Goal: Information Seeking & Learning: Learn about a topic

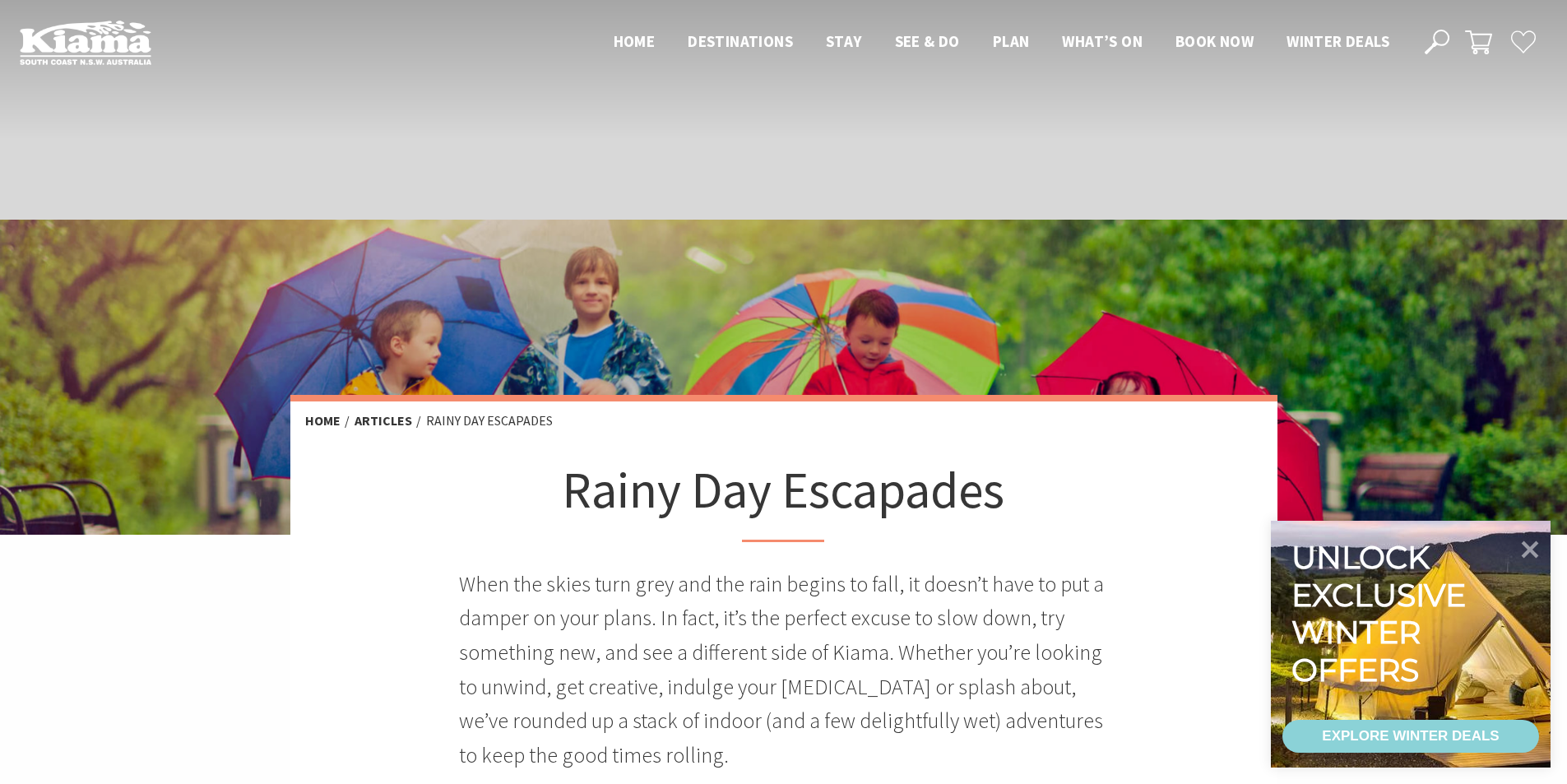
scroll to position [438, 0]
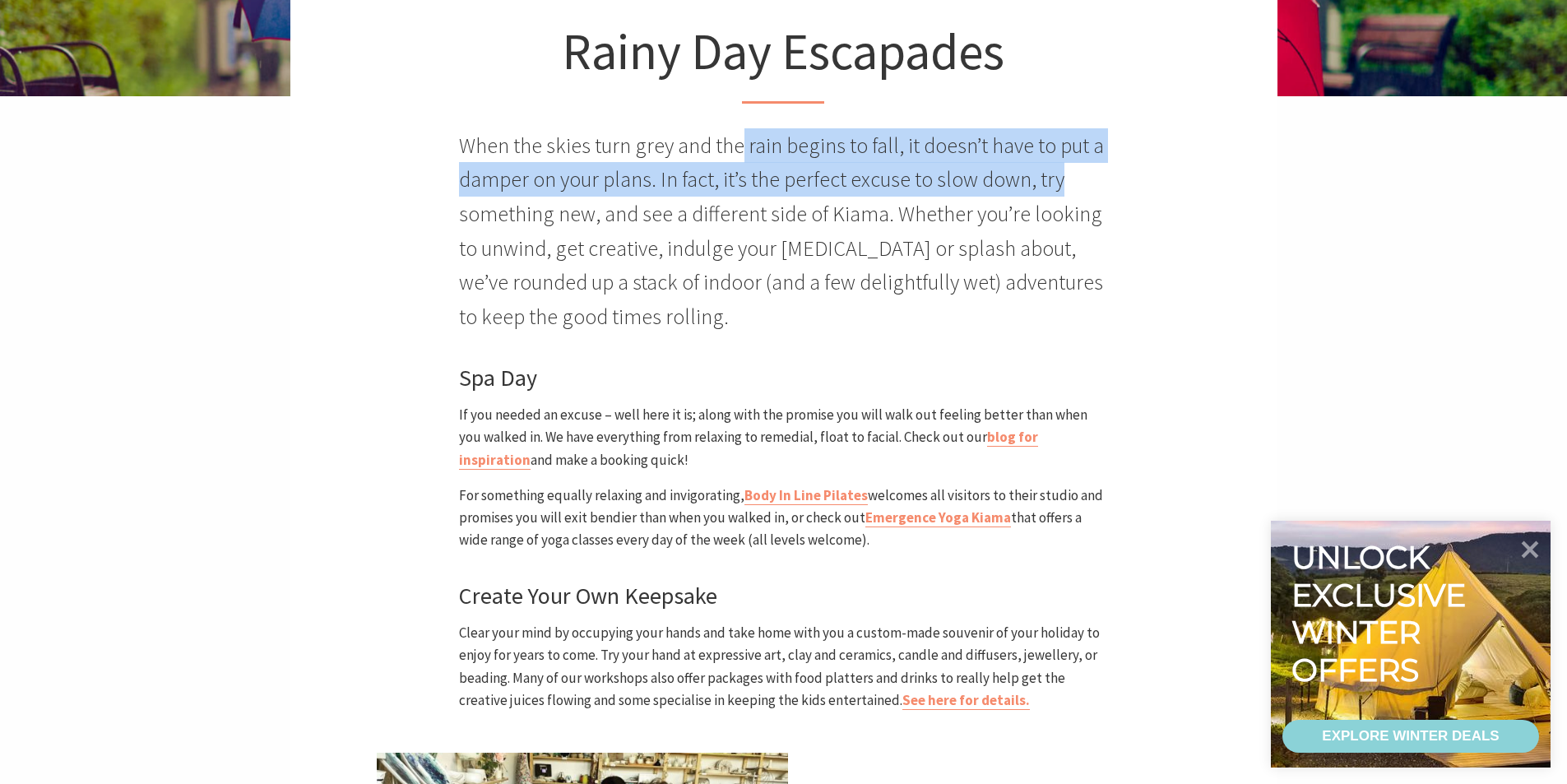
drag, startPoint x: 740, startPoint y: 144, endPoint x: 1148, endPoint y: 176, distance: 409.3
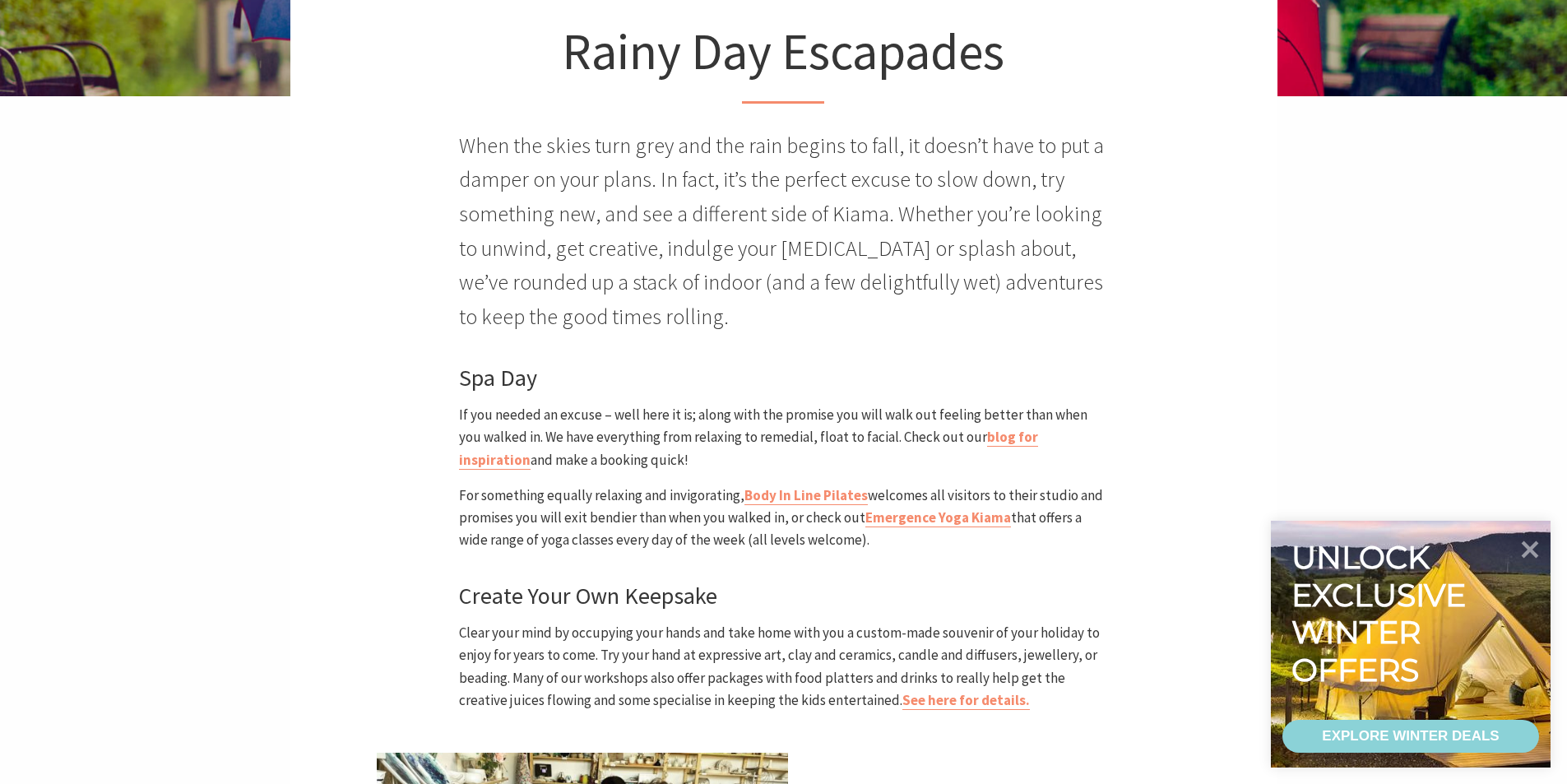
click at [523, 234] on p "When the skies turn grey and the rain begins to fall, it doesn’t have to put a …" at bounding box center [784, 231] width 649 height 206
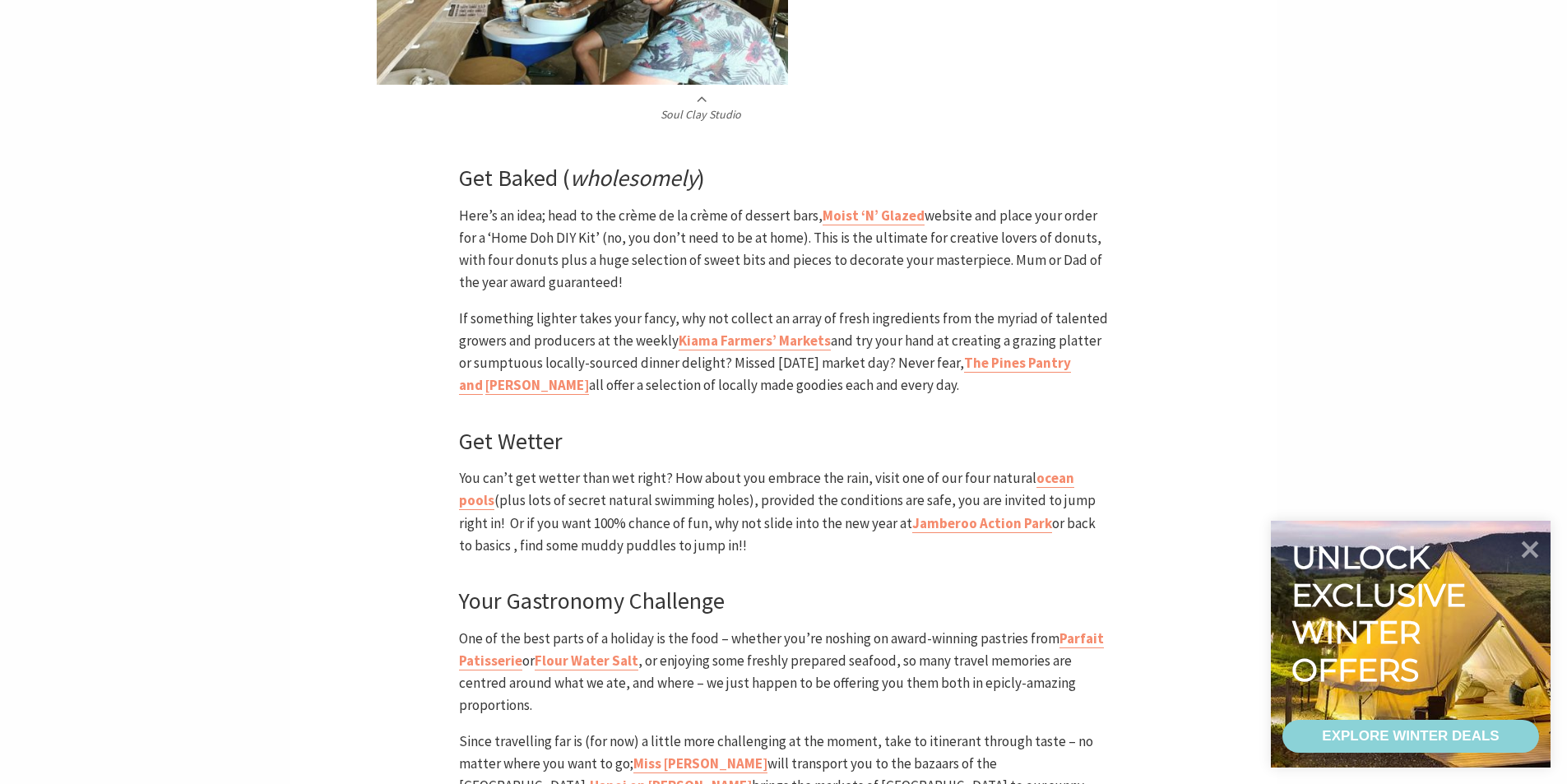
scroll to position [1316, 0]
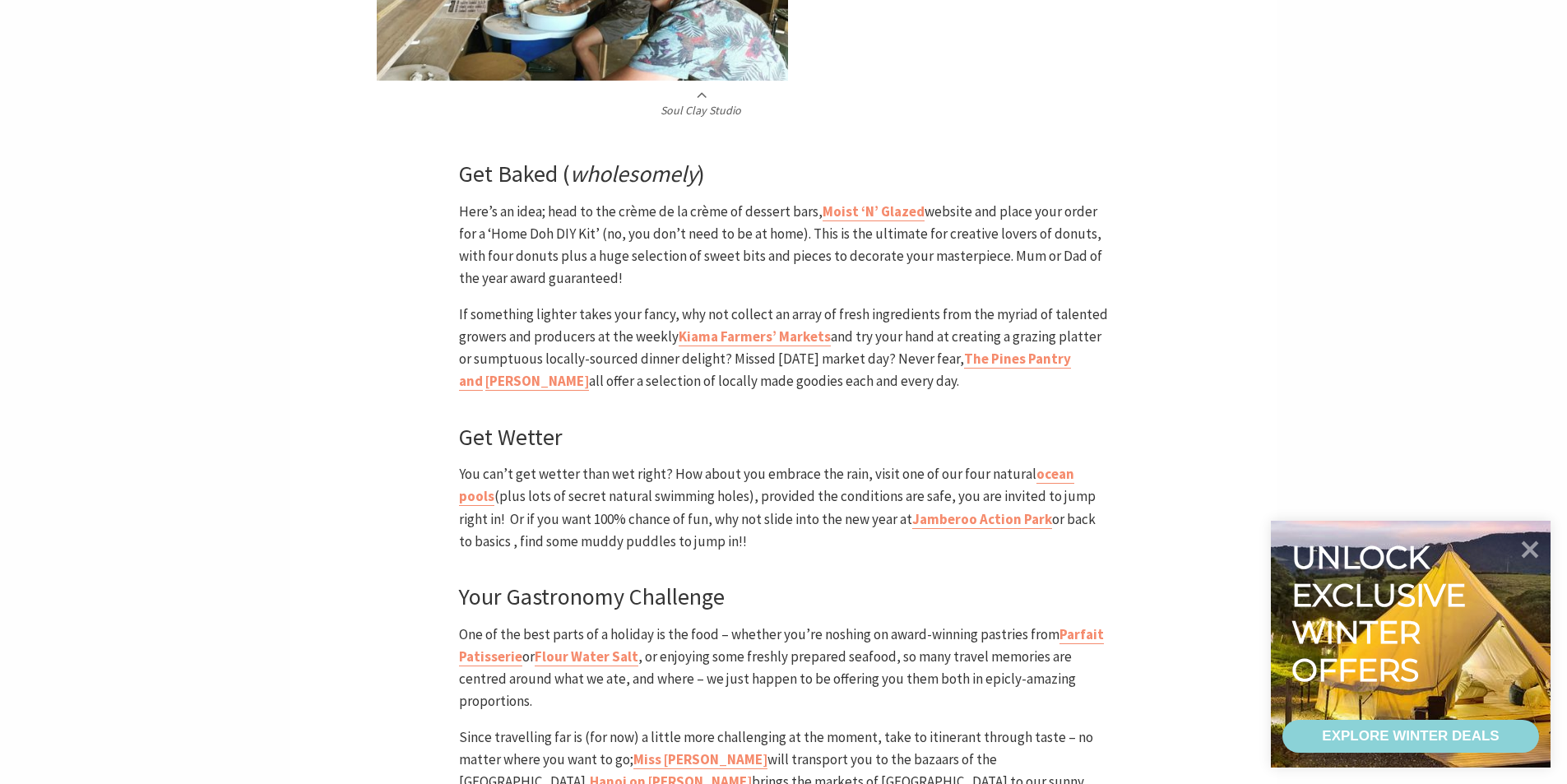
click at [586, 506] on p "You can’t get wetter than wet right? How about you embrace the rain, visit one …" at bounding box center [784, 507] width 649 height 90
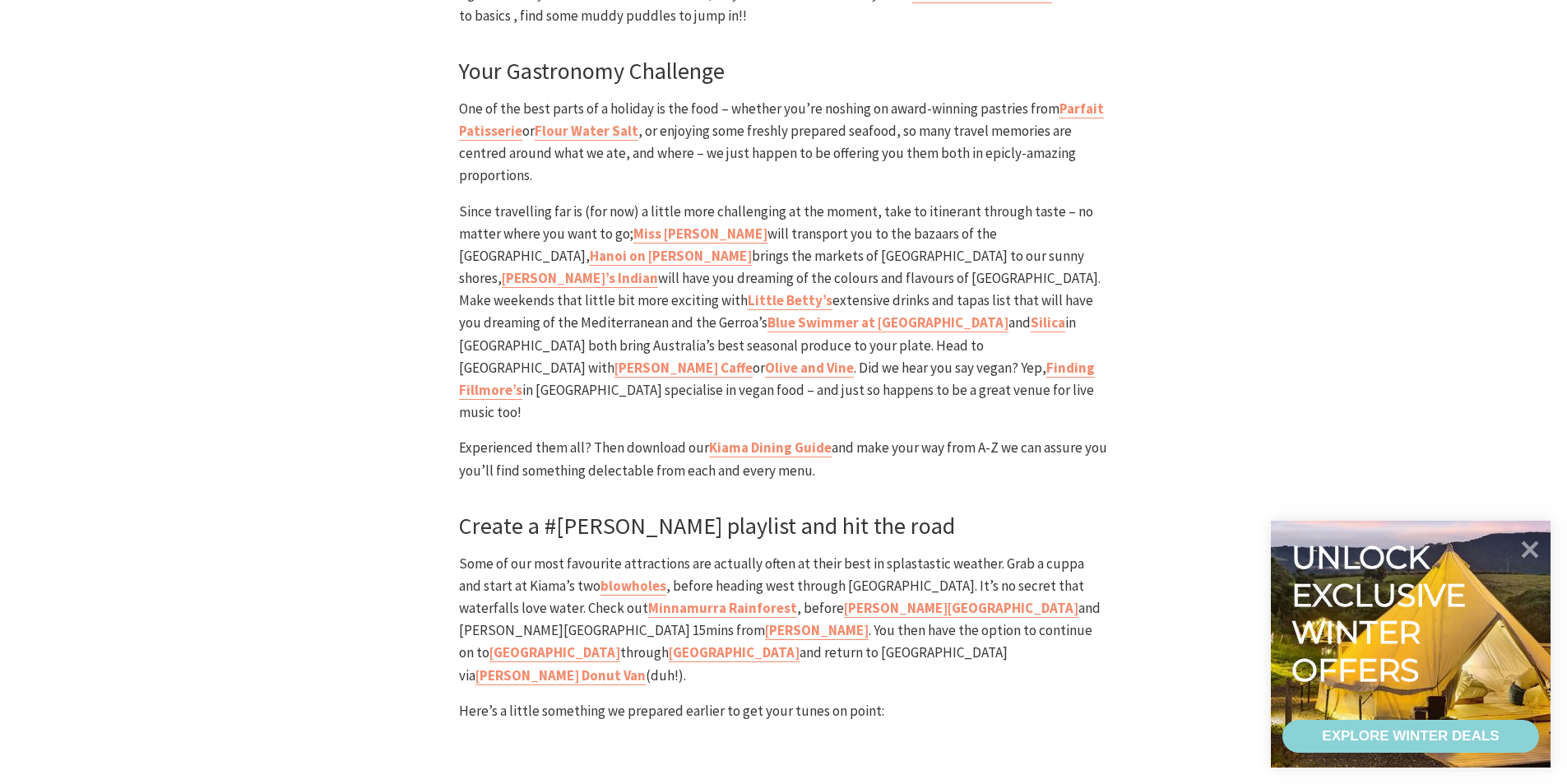
scroll to position [2193, 0]
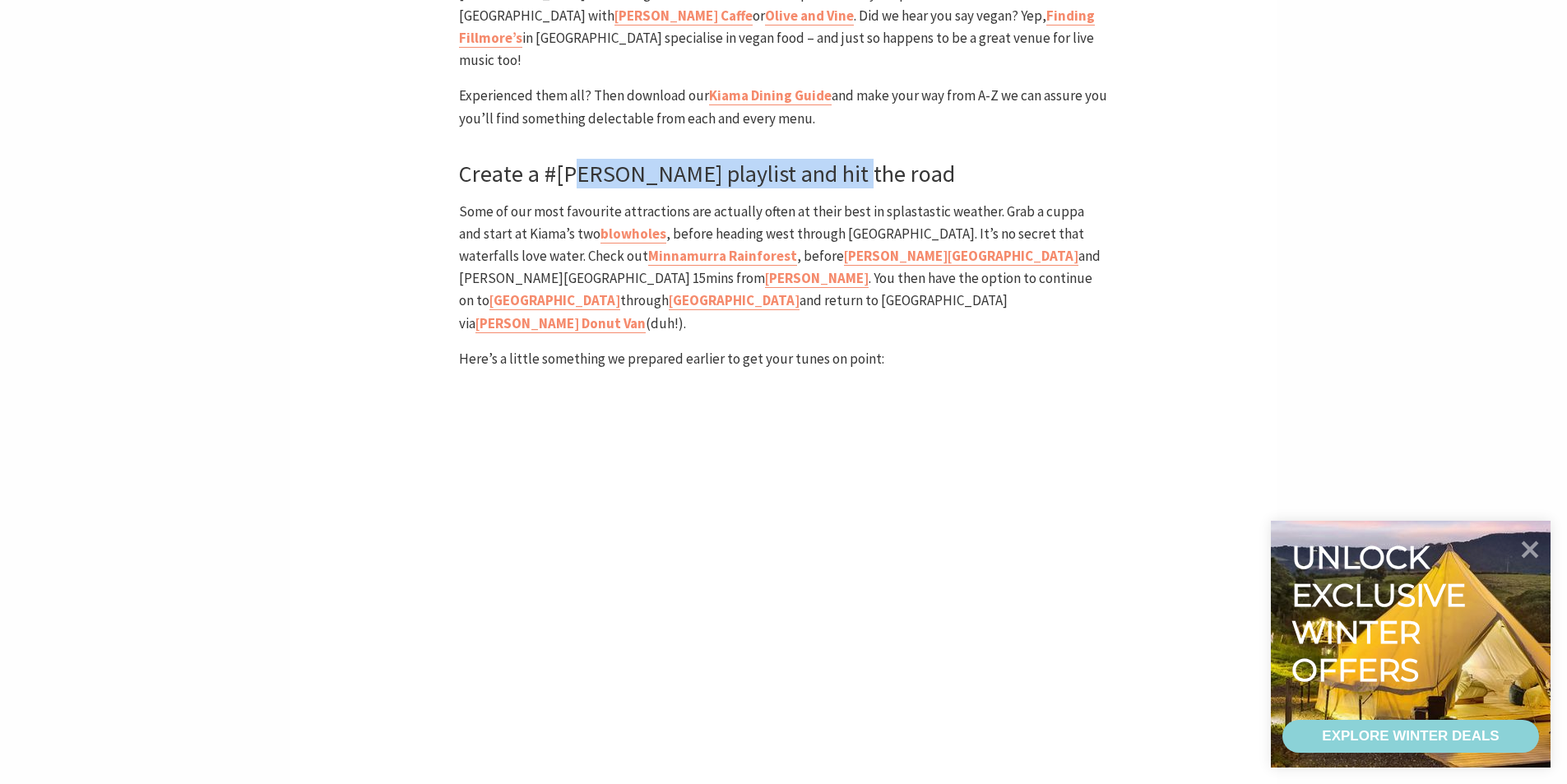
drag, startPoint x: 592, startPoint y: 128, endPoint x: 1147, endPoint y: 141, distance: 555.2
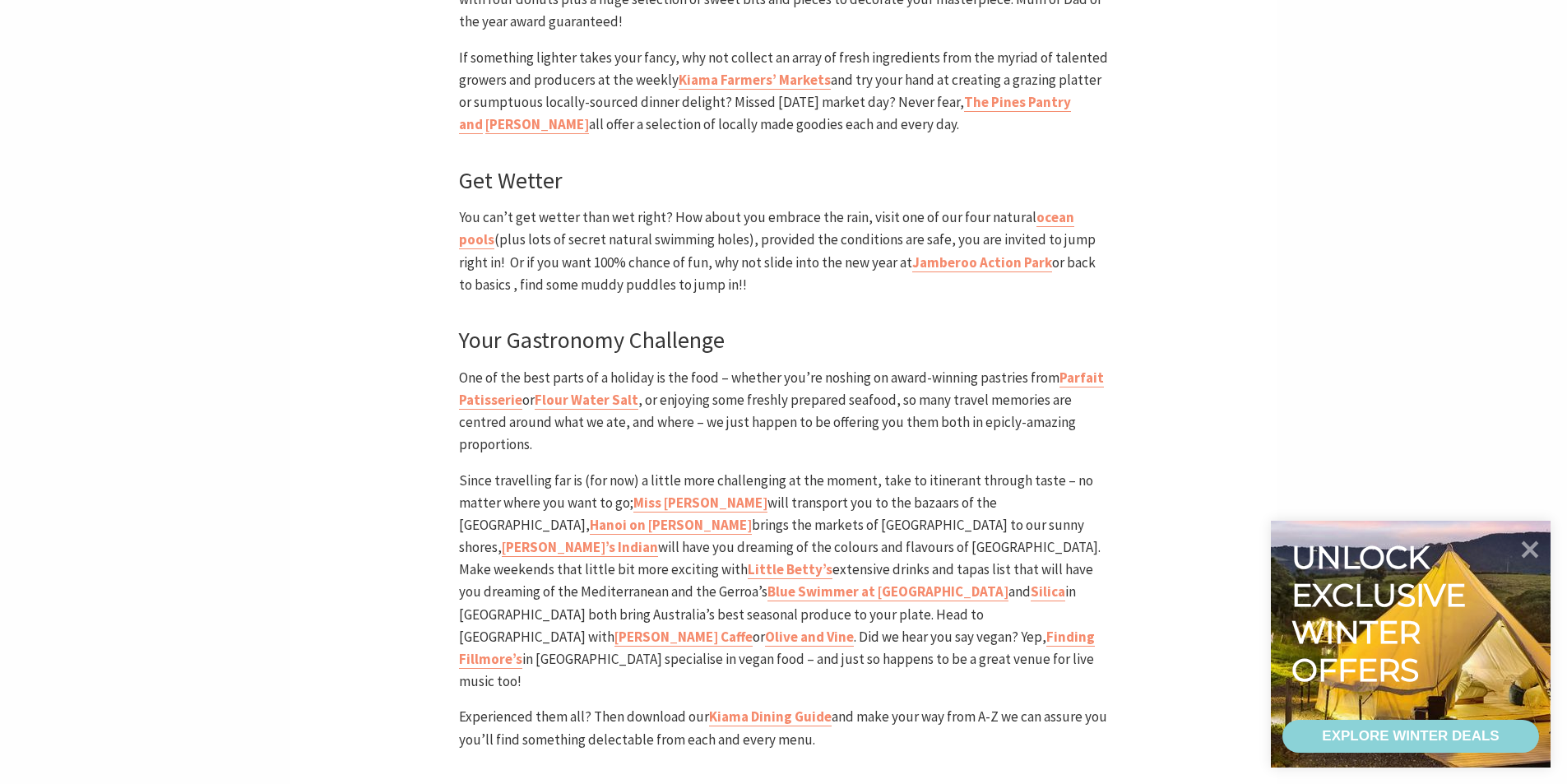
scroll to position [1535, 0]
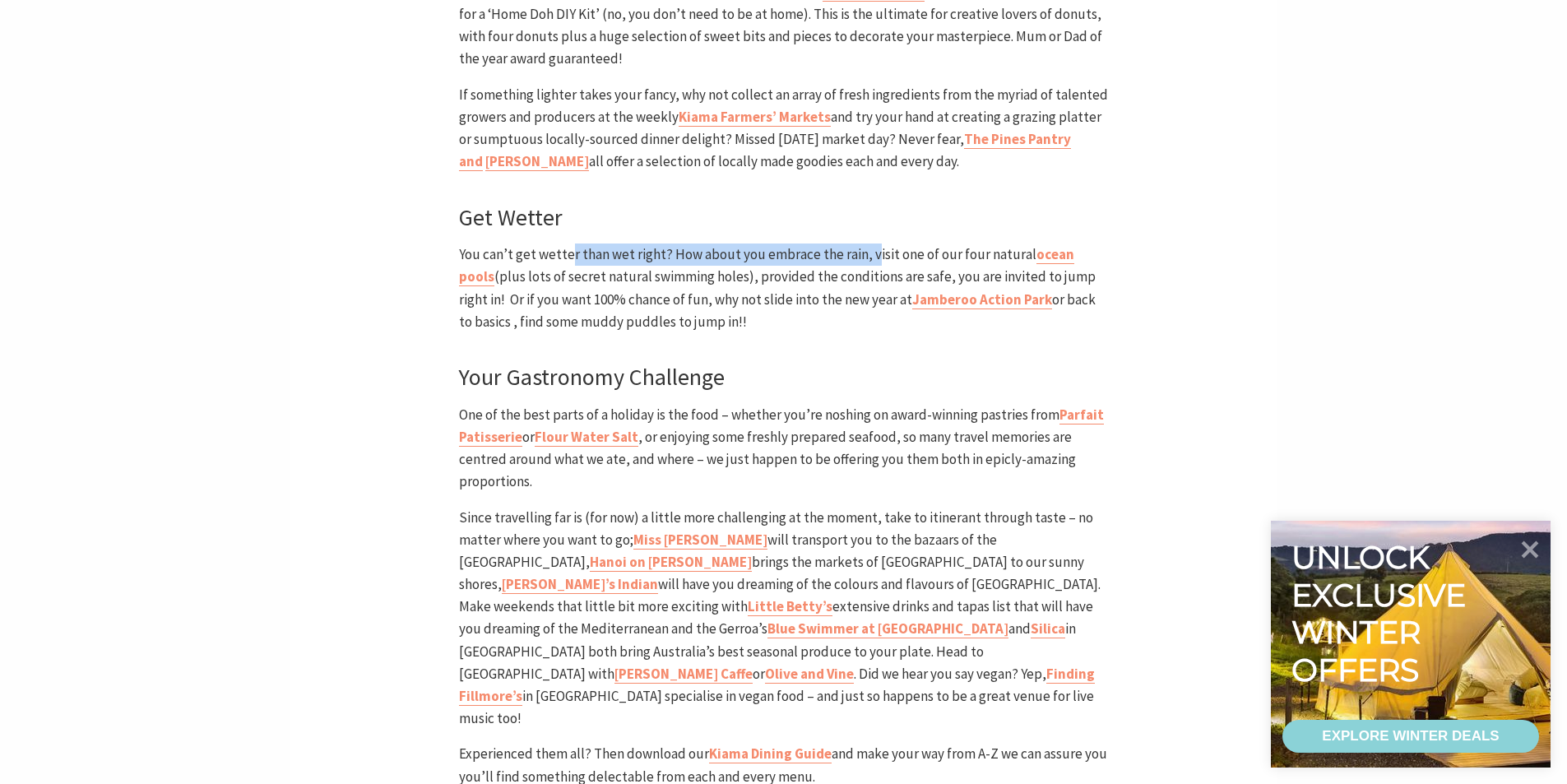
drag, startPoint x: 569, startPoint y: 263, endPoint x: 868, endPoint y: 257, distance: 299.1
click at [868, 257] on p "You can’t get wetter than wet right? How about you embrace the rain, visit one …" at bounding box center [784, 288] width 649 height 90
click at [818, 164] on p "If something lighter takes your fancy, why not collect an array of fresh ingred…" at bounding box center [784, 129] width 649 height 90
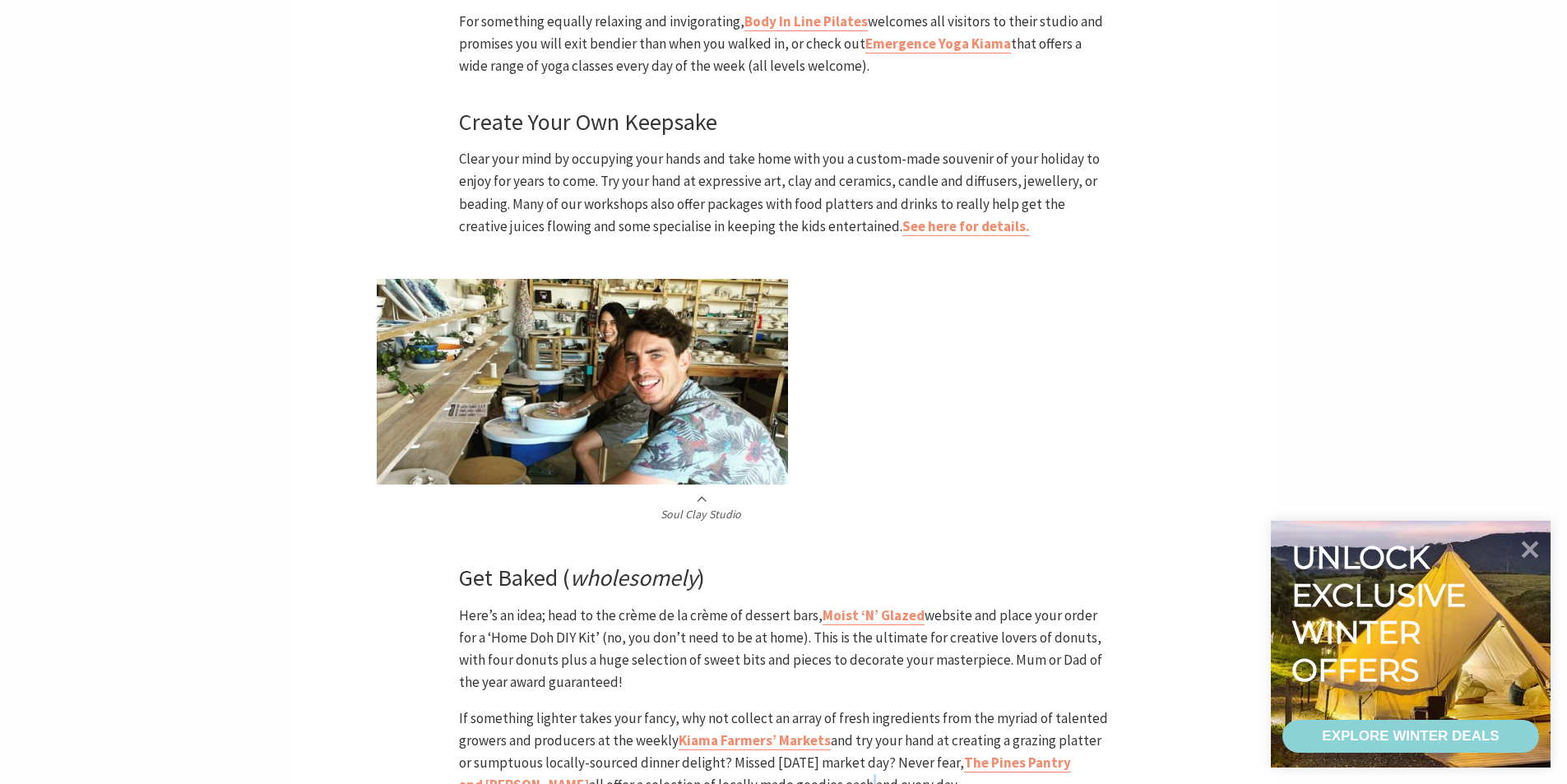
scroll to position [877, 0]
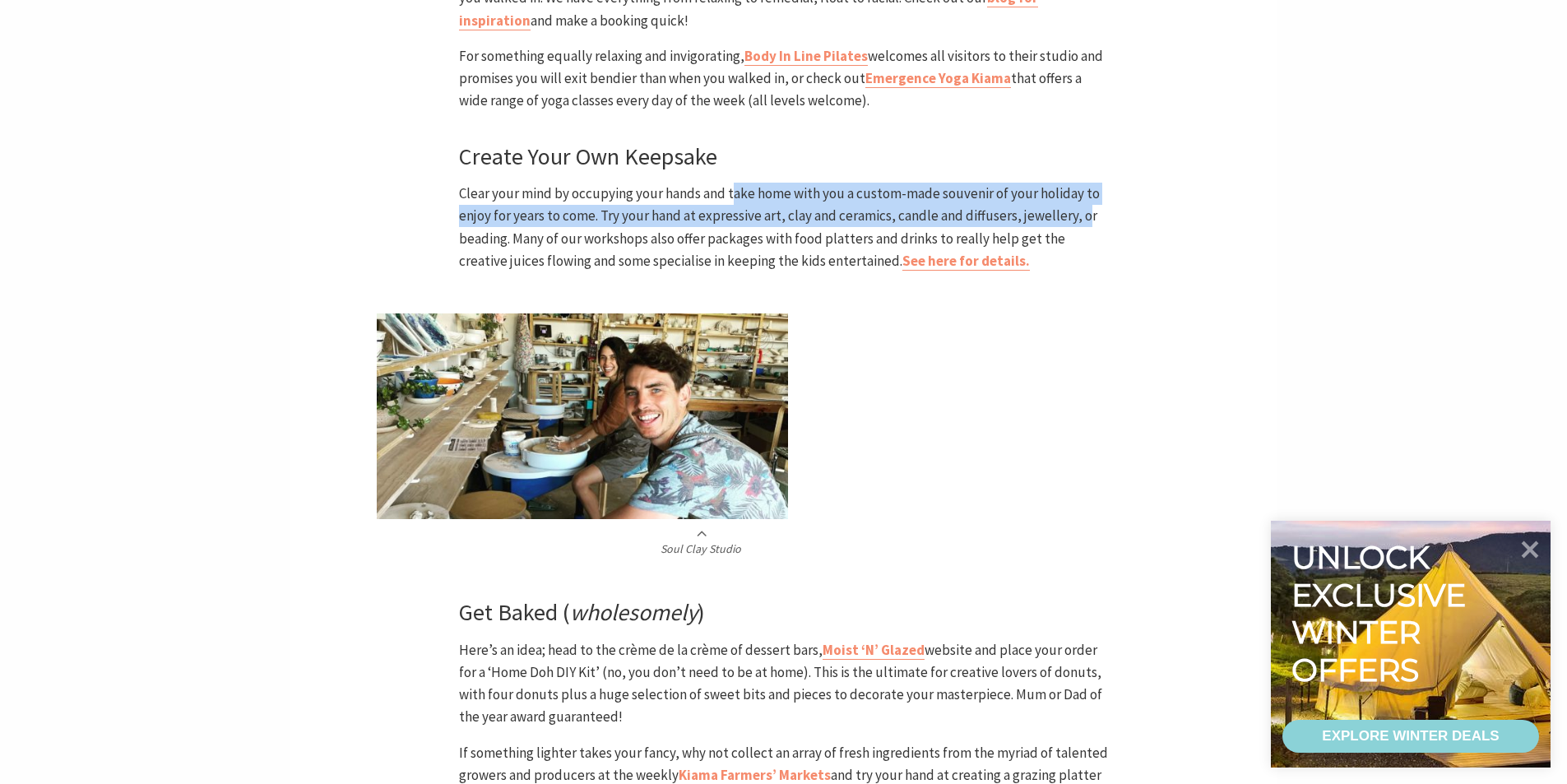
drag, startPoint x: 735, startPoint y: 196, endPoint x: 1084, endPoint y: 224, distance: 350.1
click at [1084, 224] on p "Clear your mind by occupying your hands and take home with you a custom-made so…" at bounding box center [784, 227] width 649 height 90
